Goal: Obtain resource: Download file/media

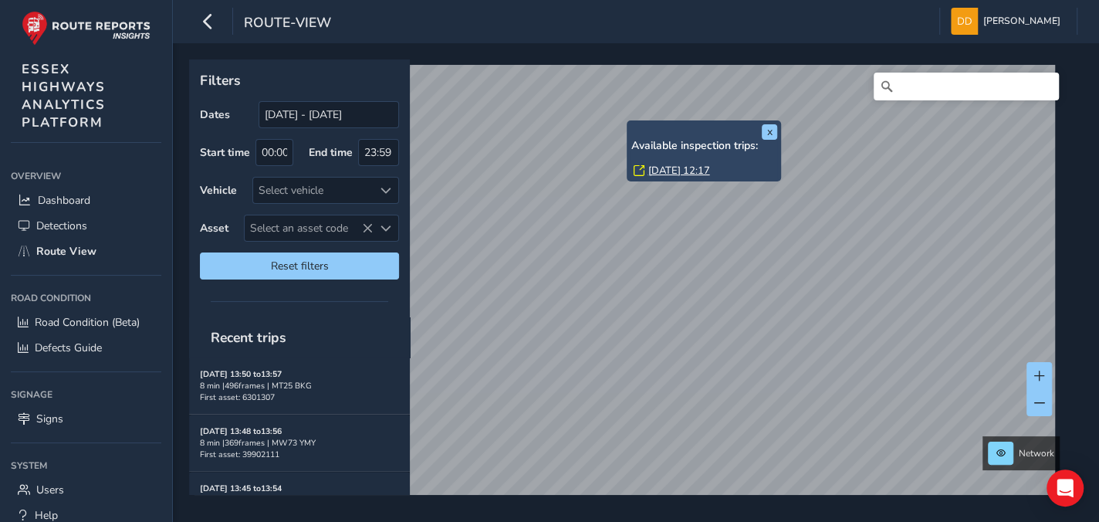
click at [661, 168] on link "[DATE] 12:17" at bounding box center [679, 171] width 62 height 14
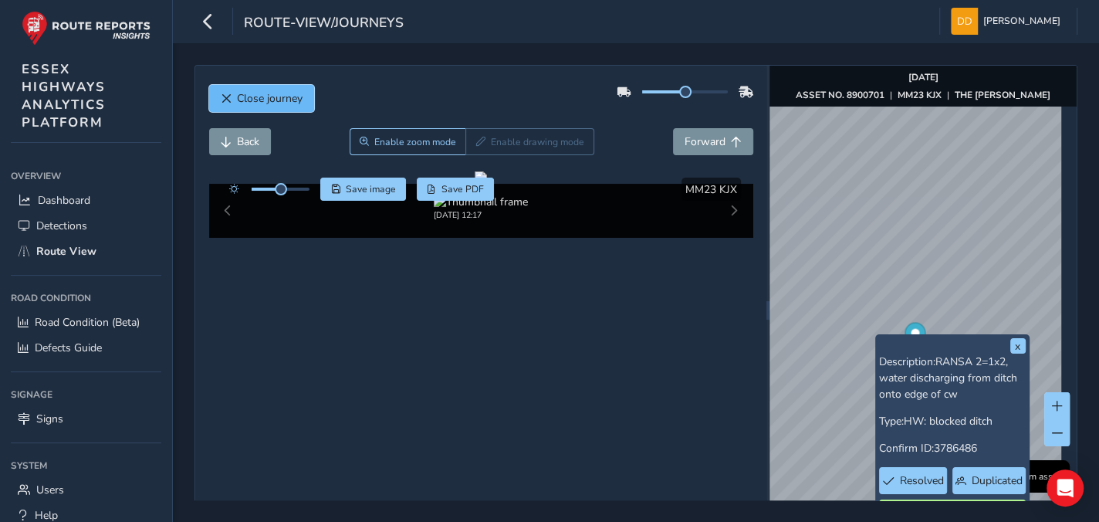
click at [252, 101] on span "Close journey" at bounding box center [270, 98] width 66 height 15
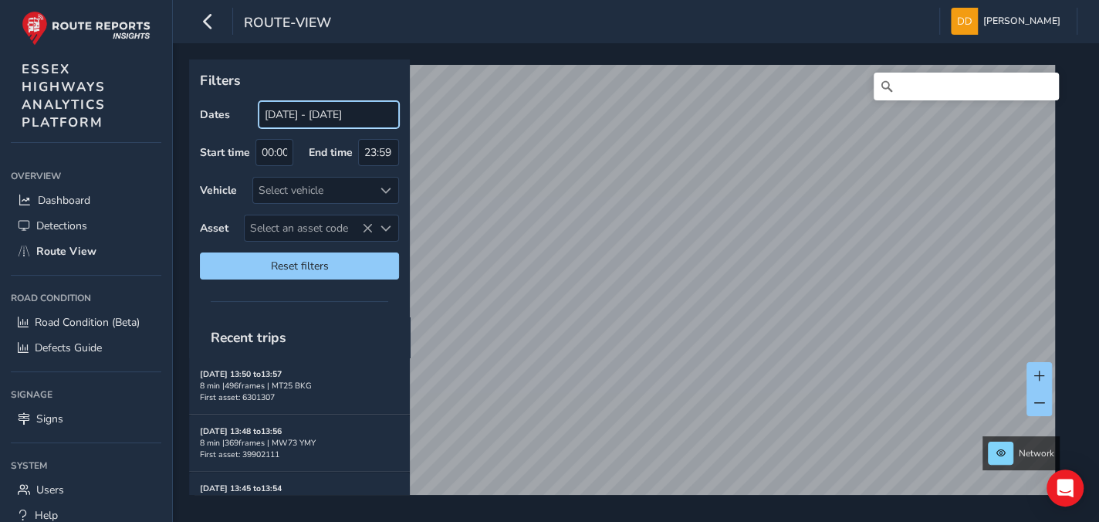
click at [307, 117] on input "[DATE] - [DATE]" at bounding box center [329, 114] width 140 height 27
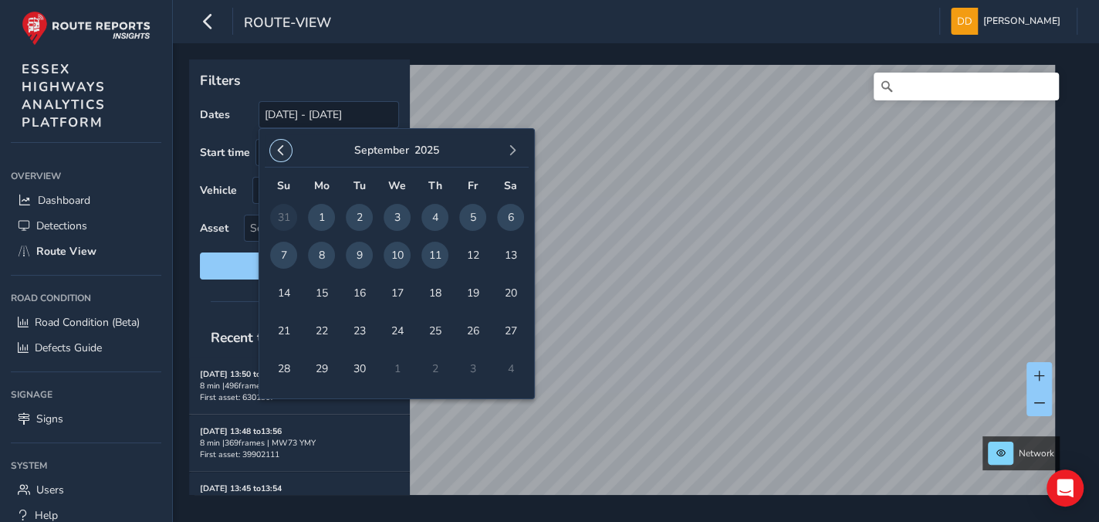
click at [276, 150] on span "button" at bounding box center [281, 150] width 11 height 11
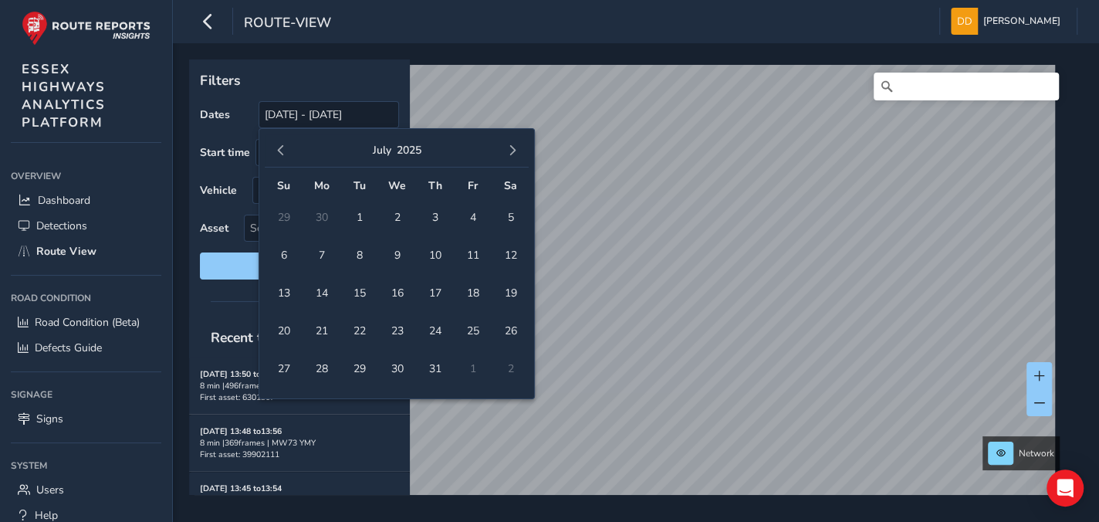
click at [276, 150] on span "button" at bounding box center [281, 150] width 11 height 11
click at [270, 150] on button "button" at bounding box center [281, 151] width 22 height 22
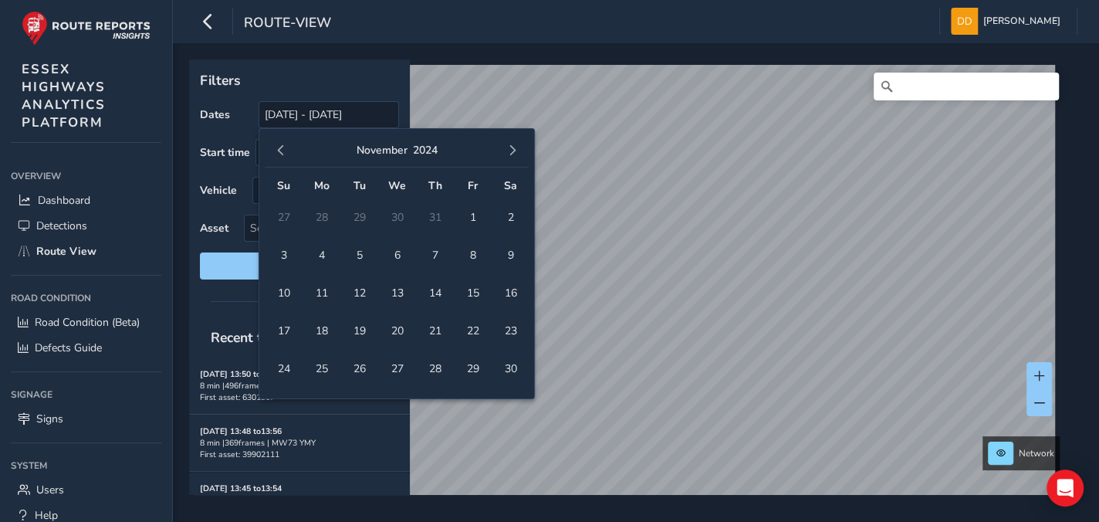
click at [270, 150] on button "button" at bounding box center [281, 151] width 22 height 22
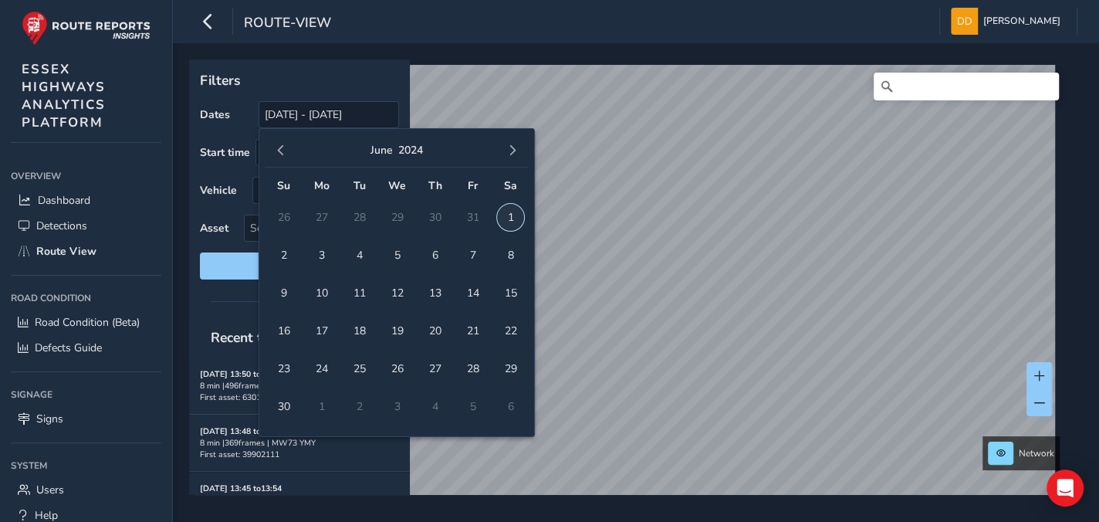
click at [512, 217] on span "1" at bounding box center [510, 217] width 27 height 27
click at [518, 157] on button "button" at bounding box center [513, 151] width 22 height 22
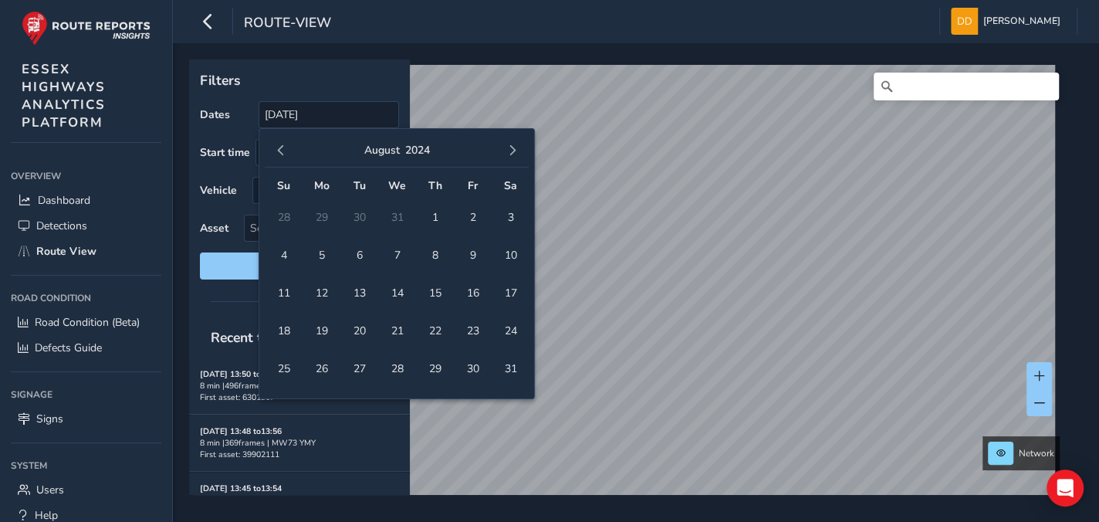
click at [518, 157] on button "button" at bounding box center [513, 151] width 22 height 22
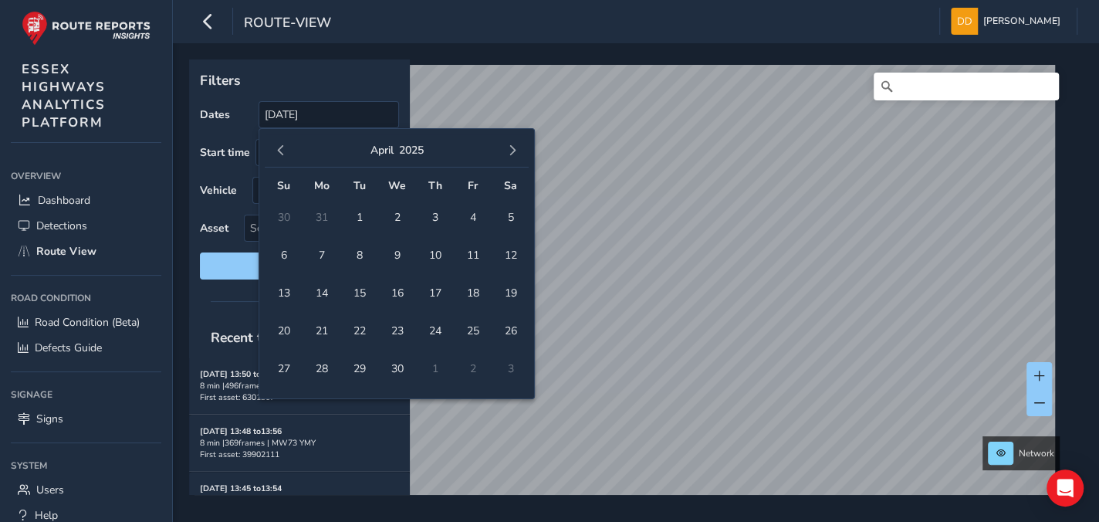
click at [518, 157] on button "button" at bounding box center [513, 151] width 22 height 22
click at [353, 328] on span "22" at bounding box center [359, 330] width 27 height 27
type input "[DATE] - [DATE]"
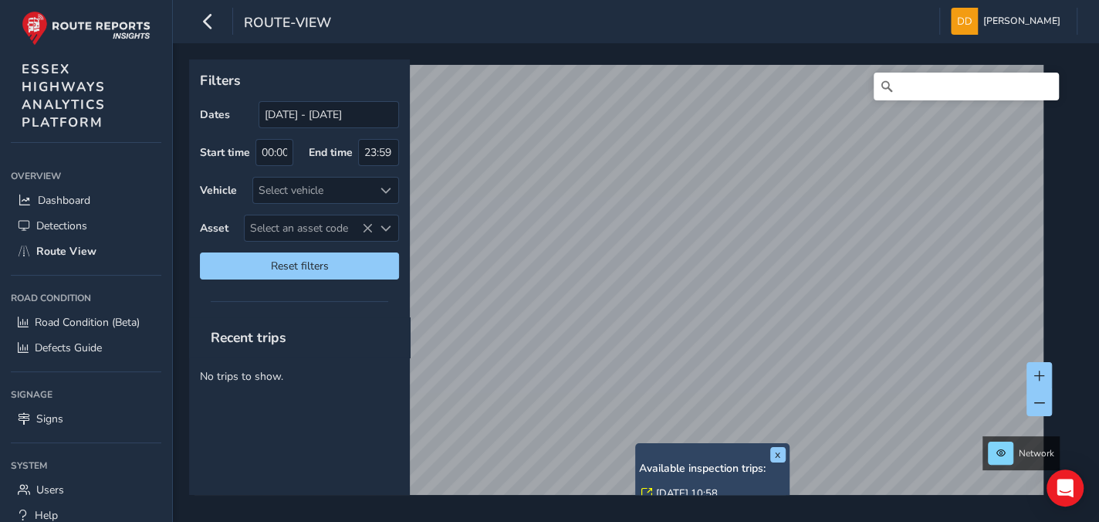
click at [659, 488] on link "[DATE] 10:58" at bounding box center [687, 493] width 62 height 14
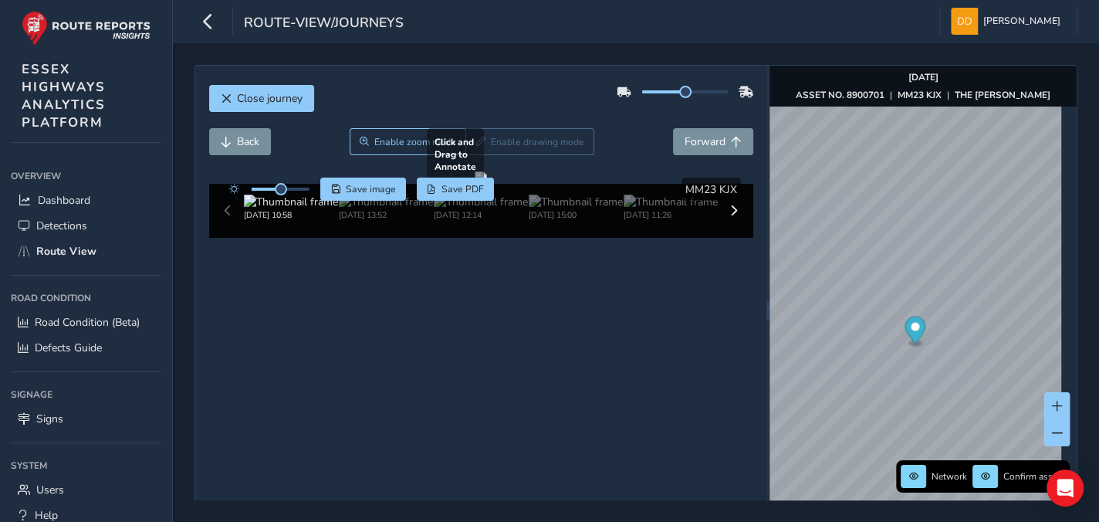
click at [487, 184] on div at bounding box center [481, 177] width 12 height 12
click at [1052, 403] on span at bounding box center [1057, 406] width 11 height 11
click at [293, 188] on div at bounding box center [281, 189] width 58 height 3
click at [302, 191] on div at bounding box center [265, 189] width 89 height 23
click at [305, 188] on div at bounding box center [281, 189] width 58 height 3
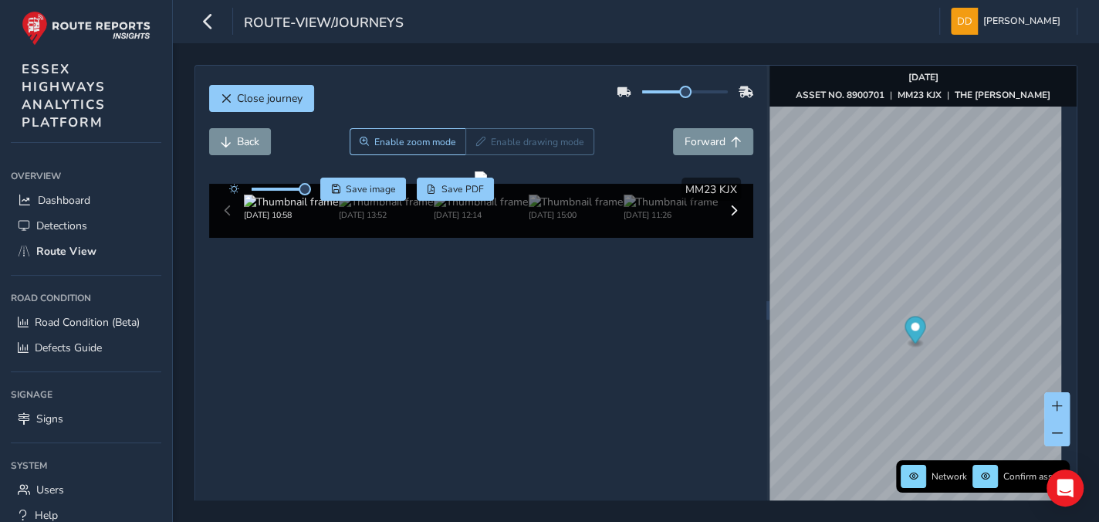
click at [288, 189] on span at bounding box center [278, 189] width 52 height 3
click at [264, 190] on span at bounding box center [270, 189] width 36 height 3
click at [282, 186] on div at bounding box center [265, 189] width 89 height 23
click at [285, 189] on div at bounding box center [281, 189] width 58 height 3
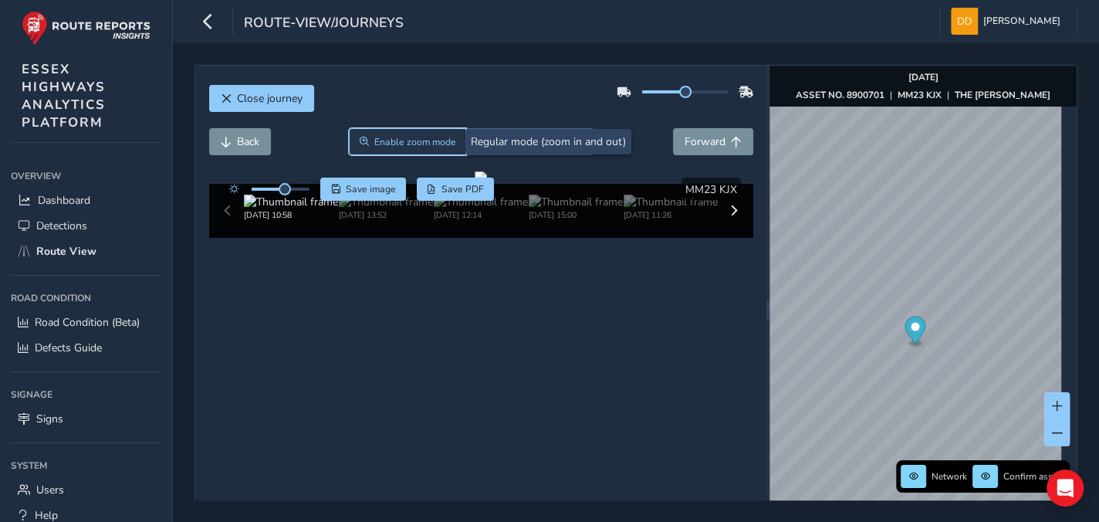
click at [423, 144] on span "Enable zoom mode" at bounding box center [415, 142] width 82 height 12
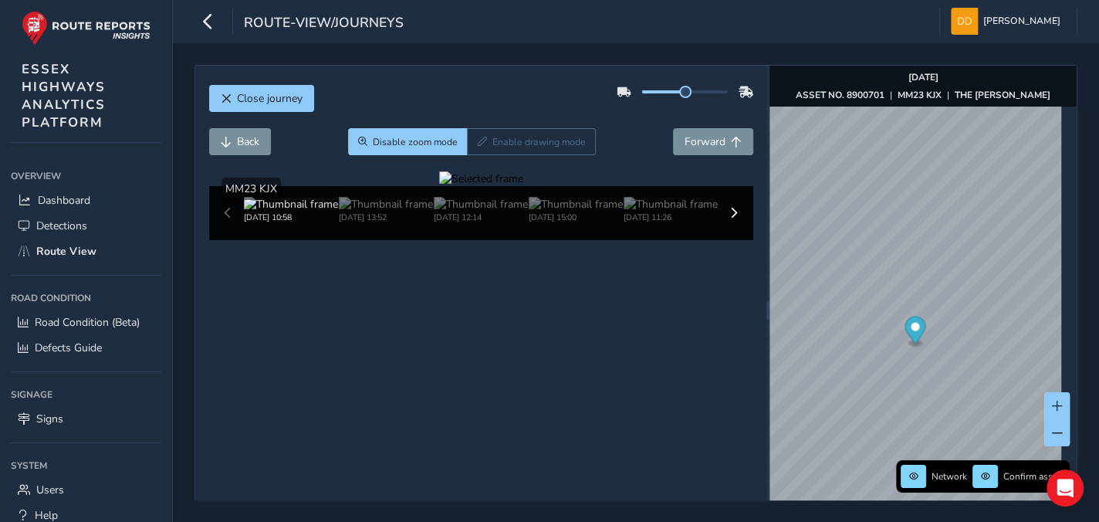
click at [523, 186] on div at bounding box center [481, 178] width 84 height 15
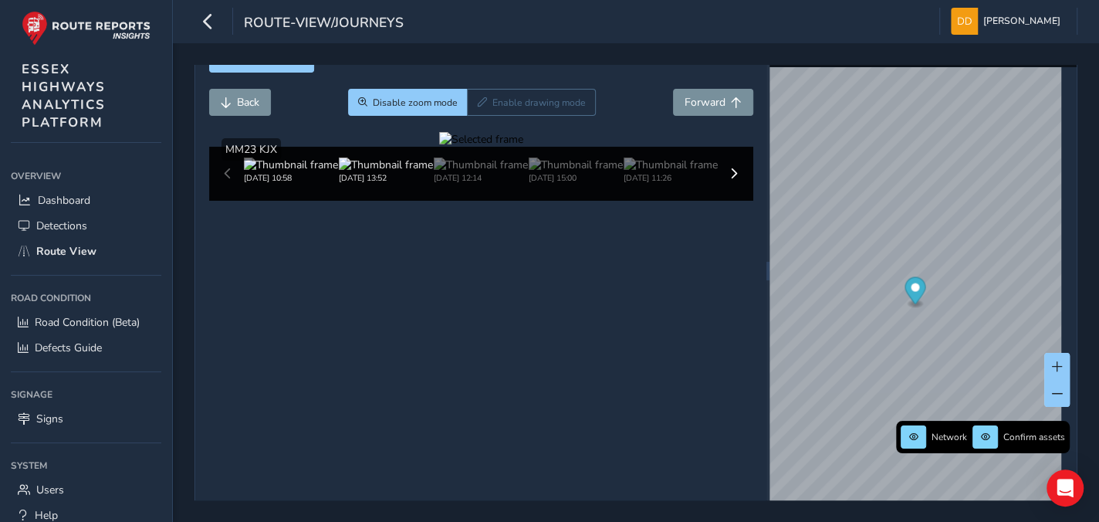
scroll to position [57, 0]
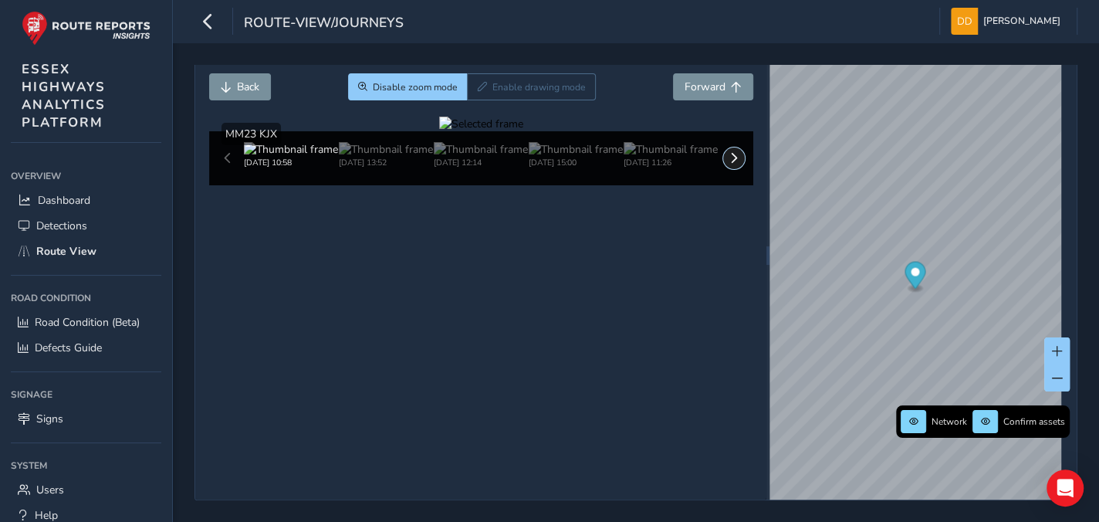
click at [729, 164] on span at bounding box center [734, 158] width 11 height 11
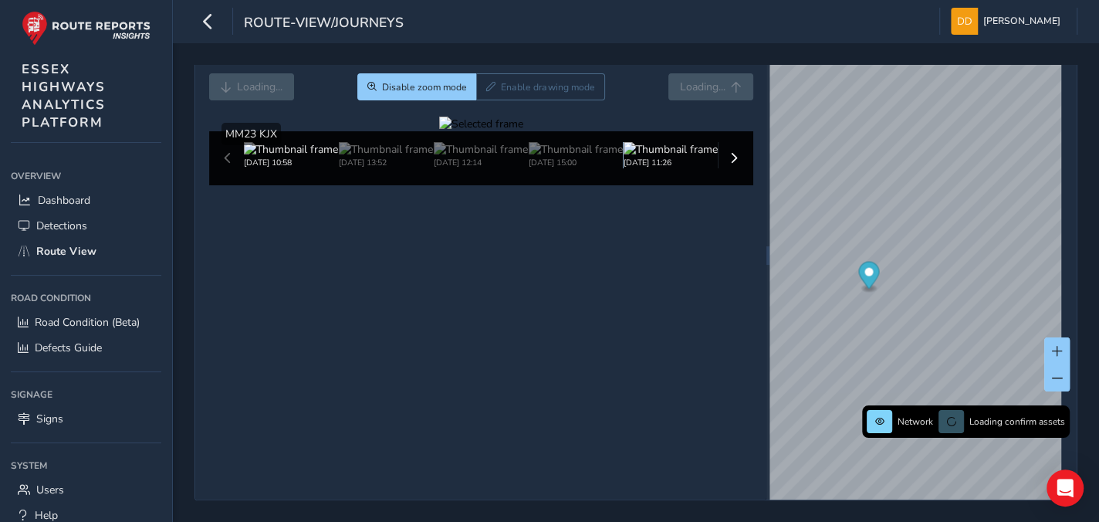
click at [675, 157] on img at bounding box center [671, 149] width 94 height 15
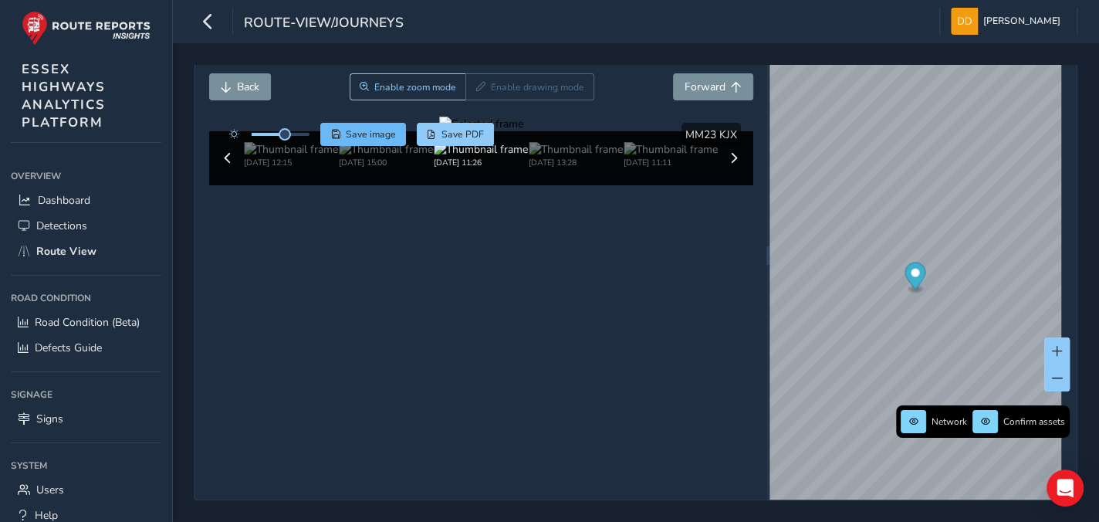
drag, startPoint x: 294, startPoint y: 130, endPoint x: 333, endPoint y: 130, distance: 38.6
click at [333, 130] on div "Save image Save PDF" at bounding box center [357, 134] width 273 height 23
drag, startPoint x: 278, startPoint y: 129, endPoint x: 299, endPoint y: 133, distance: 22.0
click at [303, 129] on div at bounding box center [265, 134] width 89 height 23
drag, startPoint x: 296, startPoint y: 133, endPoint x: 313, endPoint y: 134, distance: 16.3
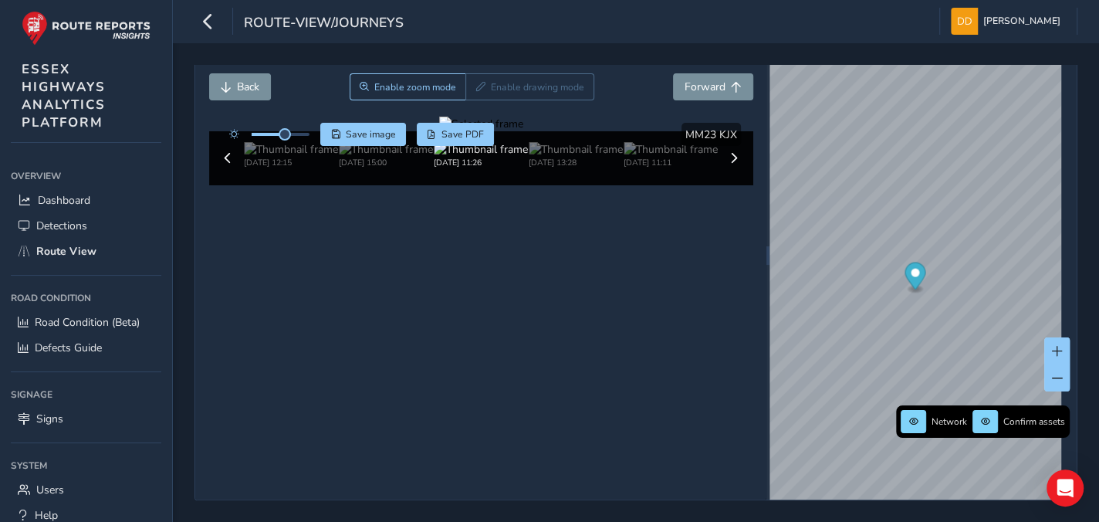
click at [313, 134] on div "Save image Save PDF" at bounding box center [357, 134] width 273 height 23
drag, startPoint x: 289, startPoint y: 130, endPoint x: 321, endPoint y: 134, distance: 32.6
click at [306, 130] on span at bounding box center [300, 134] width 12 height 12
click at [523, 131] on div at bounding box center [481, 124] width 84 height 15
click at [600, 275] on img at bounding box center [320, 237] width 2223 height 1250
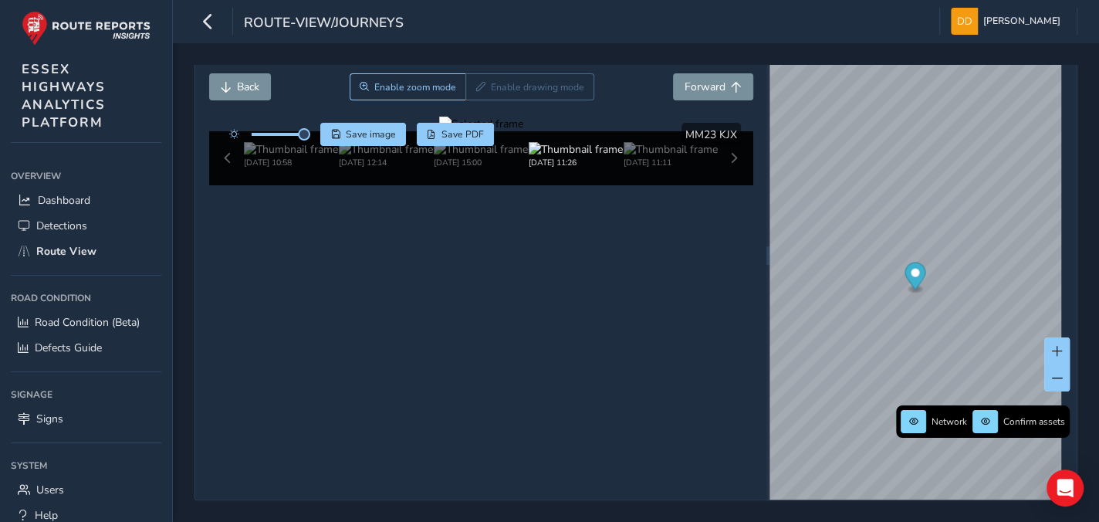
click at [721, 185] on div "[DATE] 10:58 [DATE] 12:14 [DATE] 15:00 [DATE] 11:26 [DATE] 11:11" at bounding box center [481, 158] width 544 height 54
click at [725, 185] on div "[DATE] 10:58 [DATE] 12:14 [DATE] 15:00 [DATE] 11:26 [DATE] 11:11" at bounding box center [481, 158] width 544 height 54
click at [664, 157] on img at bounding box center [671, 149] width 94 height 15
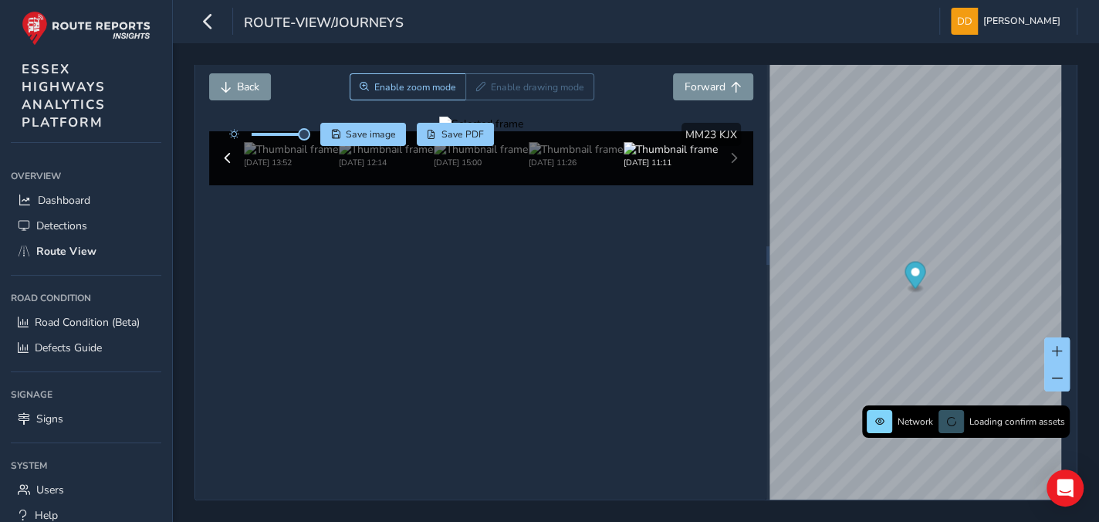
click at [523, 131] on div at bounding box center [481, 124] width 84 height 15
click at [573, 157] on img at bounding box center [576, 149] width 94 height 15
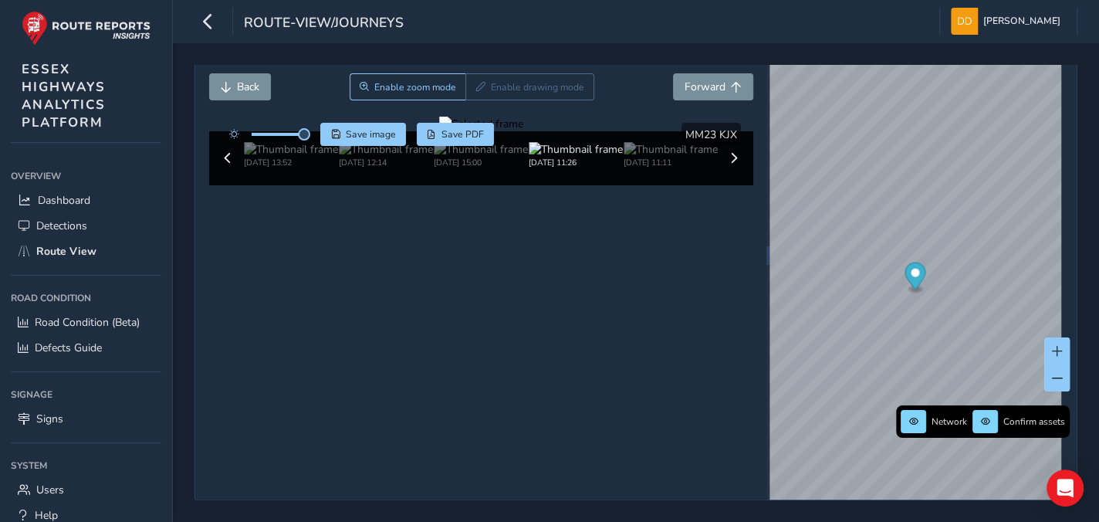
click at [523, 131] on div at bounding box center [481, 124] width 84 height 15
drag, startPoint x: 593, startPoint y: 297, endPoint x: 591, endPoint y: 307, distance: 10.2
click at [593, 298] on img at bounding box center [339, 171] width 2223 height 1250
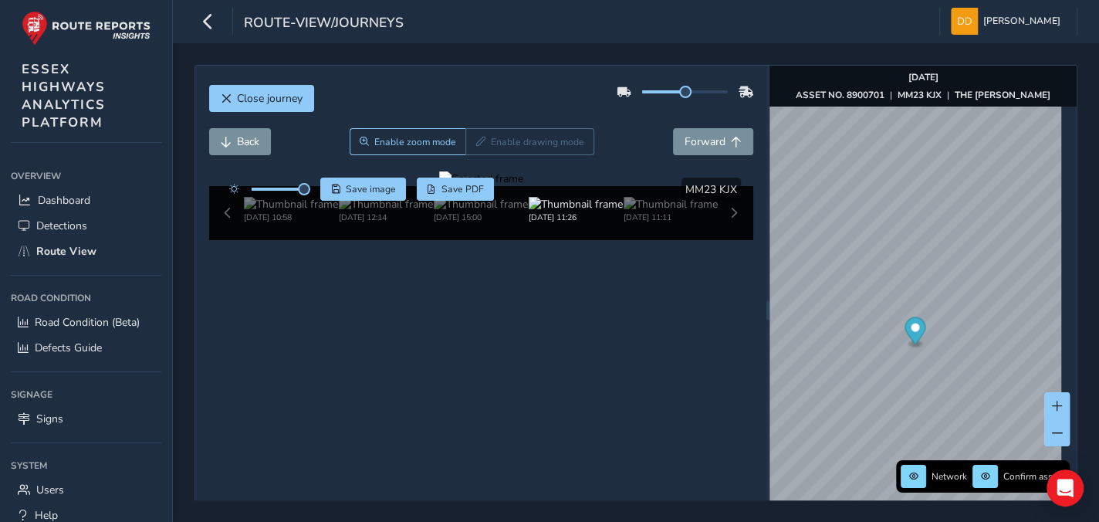
click at [523, 186] on div at bounding box center [481, 178] width 84 height 15
click at [602, 349] on img at bounding box center [308, 238] width 2223 height 1250
click at [377, 196] on button "Save image" at bounding box center [363, 189] width 86 height 23
click at [523, 186] on div at bounding box center [481, 178] width 84 height 15
click at [618, 349] on img at bounding box center [264, 238] width 2223 height 1250
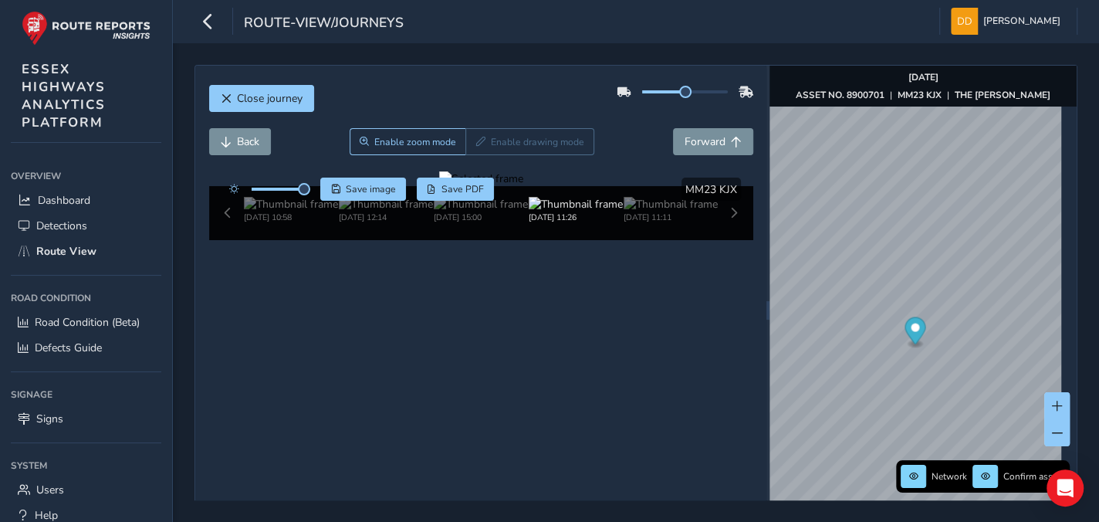
click at [523, 186] on div at bounding box center [481, 178] width 84 height 15
click at [429, 143] on span "Enable zoom mode" at bounding box center [415, 142] width 82 height 12
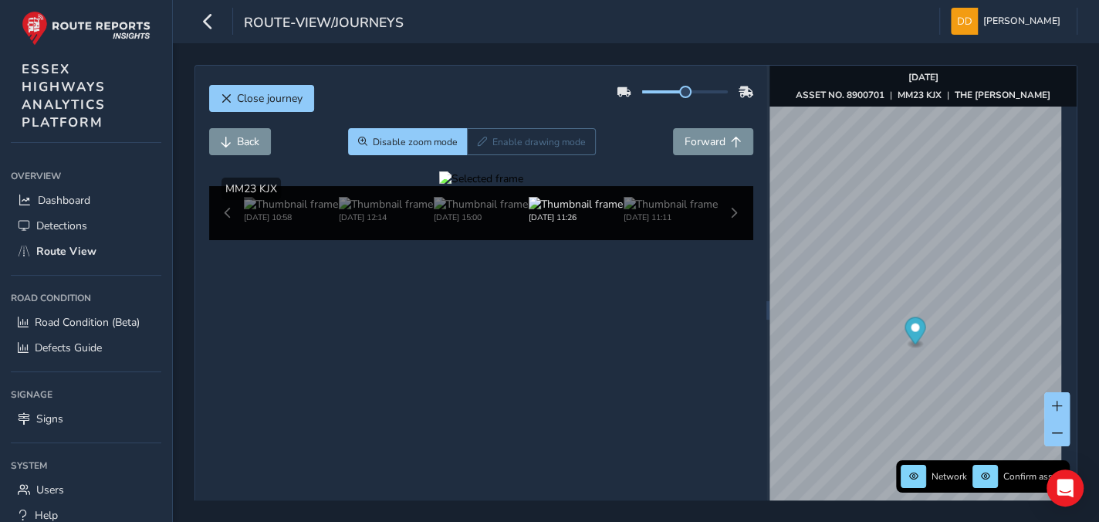
click at [523, 186] on div at bounding box center [481, 178] width 84 height 15
